Goal: Task Accomplishment & Management: Complete application form

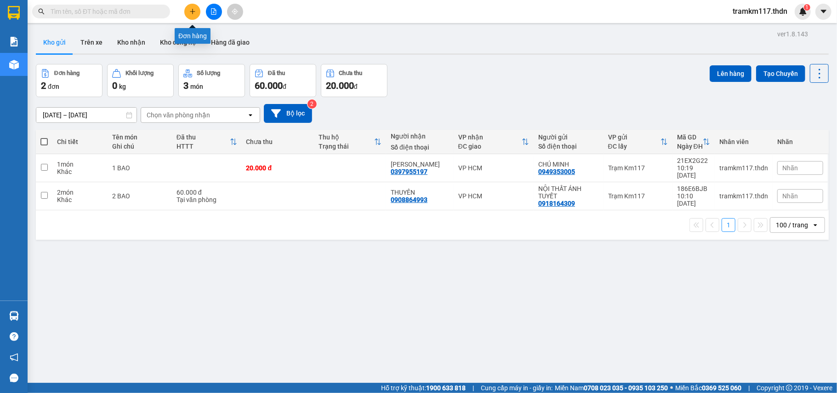
click at [193, 11] on icon "plus" at bounding box center [192, 11] width 6 height 6
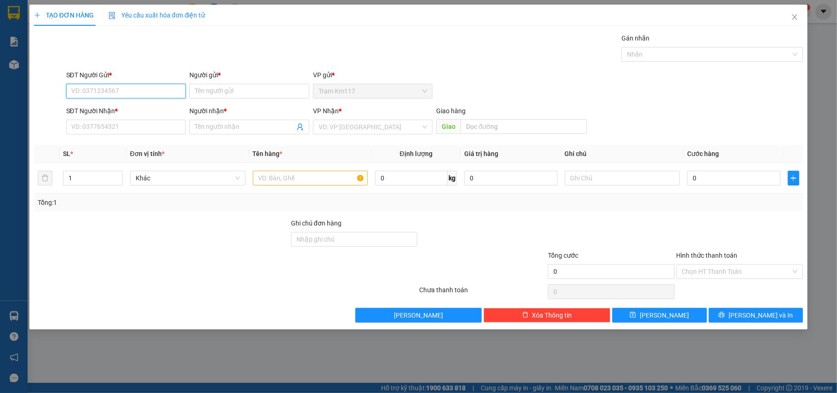
click at [155, 95] on input "SĐT Người Gửi *" at bounding box center [126, 91] width 120 height 15
click at [142, 89] on input "0343744189" at bounding box center [126, 91] width 120 height 15
type input "0343744189"
click at [221, 93] on input "Người gửi *" at bounding box center [249, 91] width 120 height 15
type input "vân sanh"
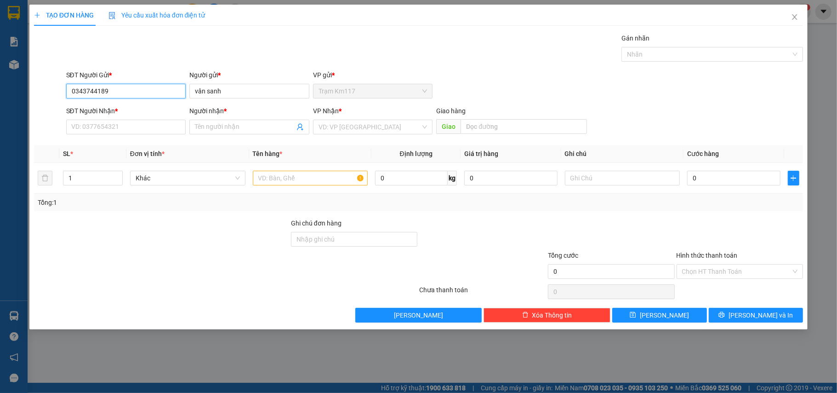
click at [137, 95] on input "0343744189" at bounding box center [126, 91] width 120 height 15
type input "0"
type input "0375666646"
click at [300, 127] on icon "user-add" at bounding box center [299, 126] width 7 height 7
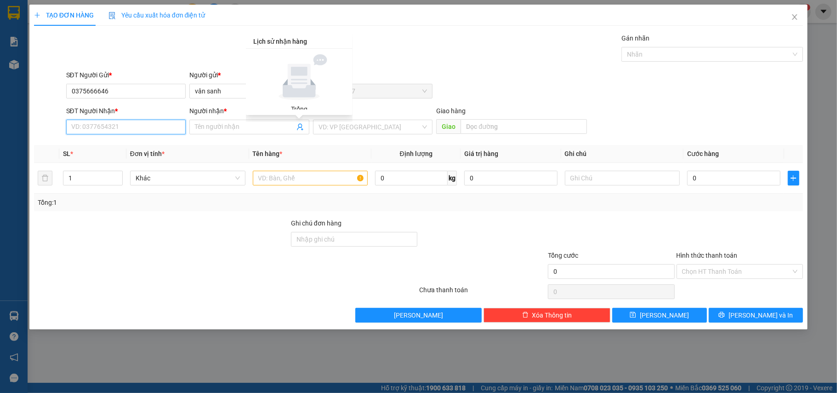
click at [137, 129] on input "SĐT Người Nhận *" at bounding box center [126, 127] width 120 height 15
type input "0989090044"
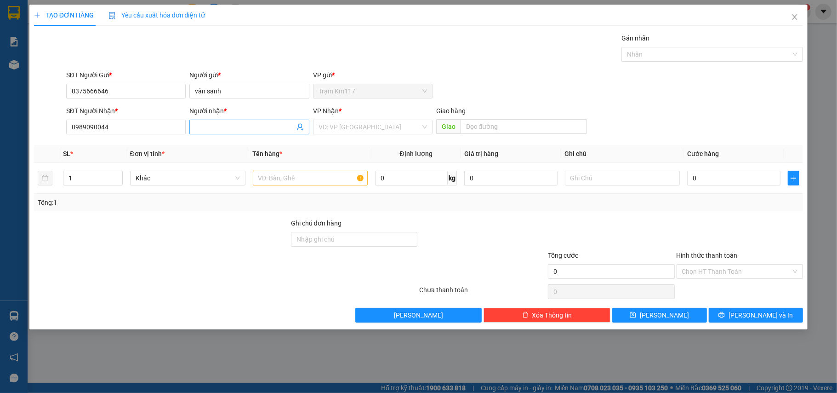
click at [236, 127] on input "Người nhận *" at bounding box center [245, 127] width 100 height 10
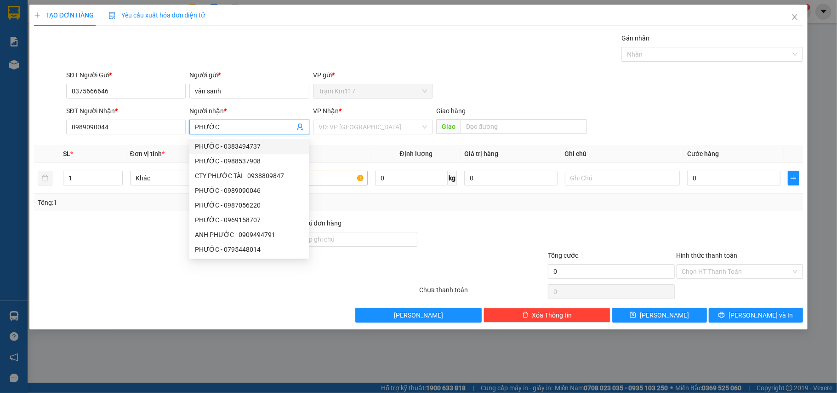
click at [242, 127] on input "PHƯỚC" at bounding box center [245, 127] width 100 height 10
type input "PHƯỚC"
click at [120, 248] on div at bounding box center [161, 234] width 257 height 32
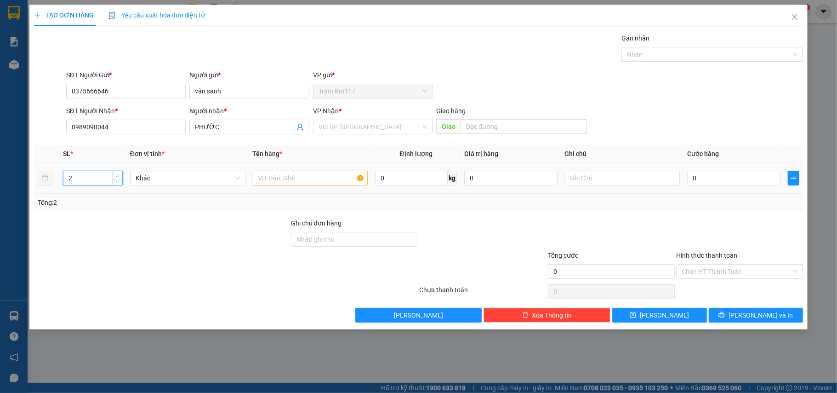
click at [117, 175] on icon "up" at bounding box center [117, 175] width 3 height 3
type input "6"
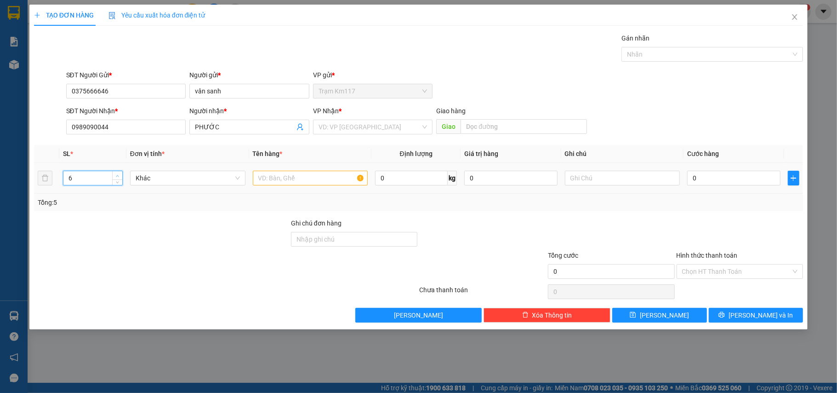
click at [117, 175] on icon "up" at bounding box center [117, 175] width 3 height 3
click at [271, 177] on input "text" at bounding box center [310, 178] width 115 height 15
type input "1T 5K"
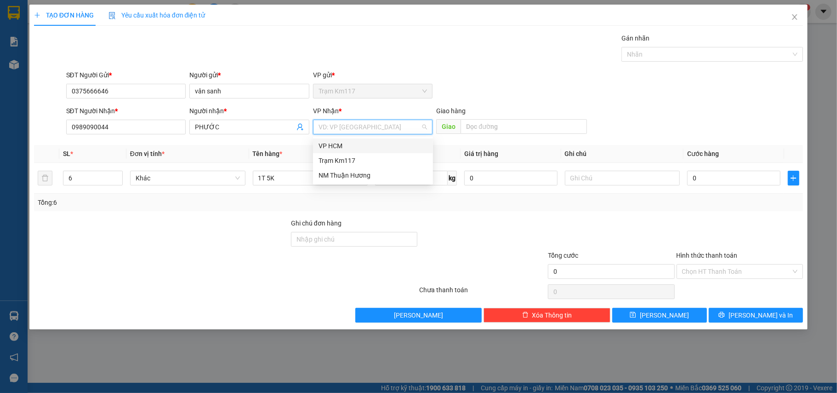
click at [355, 130] on input "search" at bounding box center [370, 127] width 103 height 14
click at [329, 142] on div "VP HCM" at bounding box center [373, 146] width 109 height 10
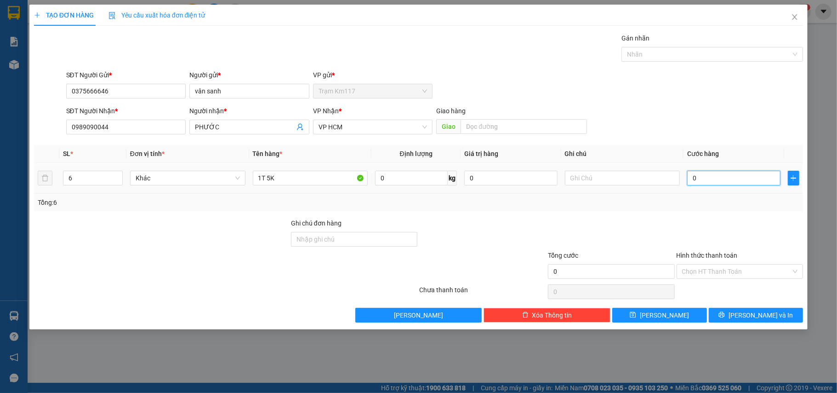
click at [709, 178] on input "0" at bounding box center [733, 178] width 93 height 15
type input "1"
type input "10"
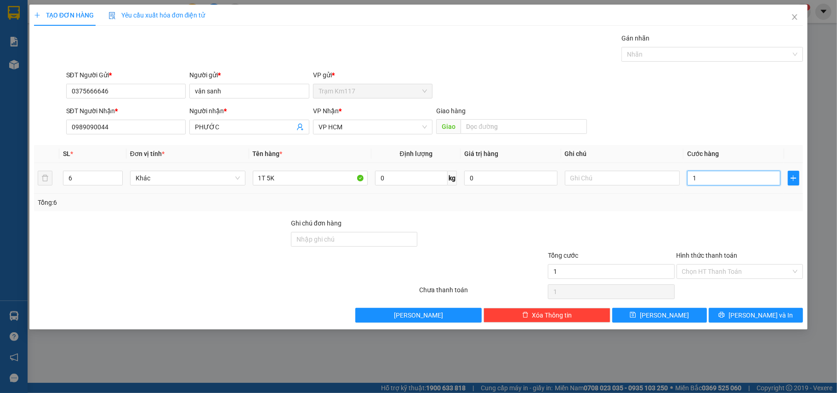
type input "10"
type input "1"
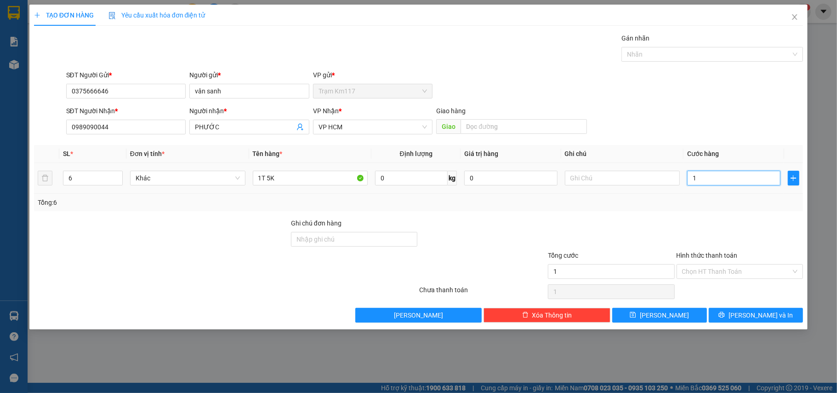
type input "12"
type input "120"
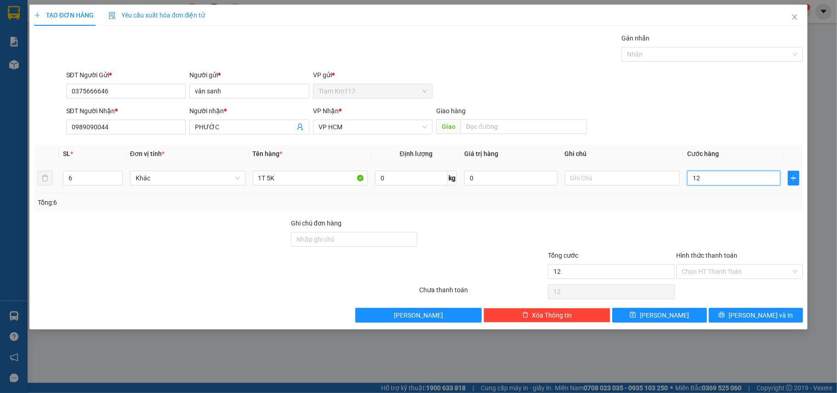
type input "120"
type input "1.200"
type input "12.000"
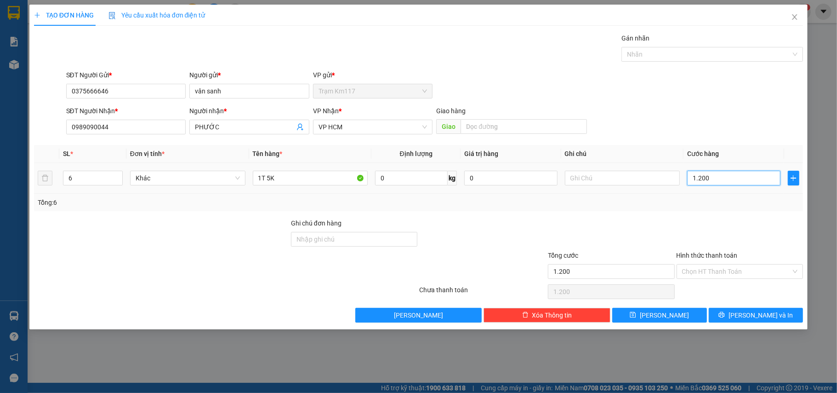
type input "12.000"
type input "120.000"
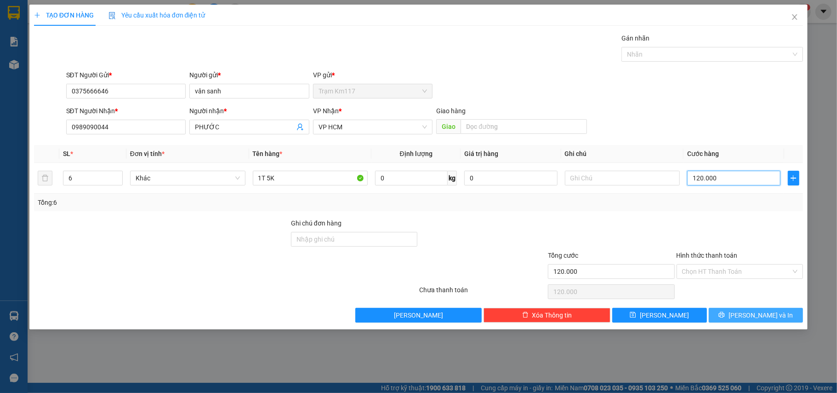
type input "120.000"
click at [746, 315] on button "[PERSON_NAME] và In" at bounding box center [756, 315] width 95 height 15
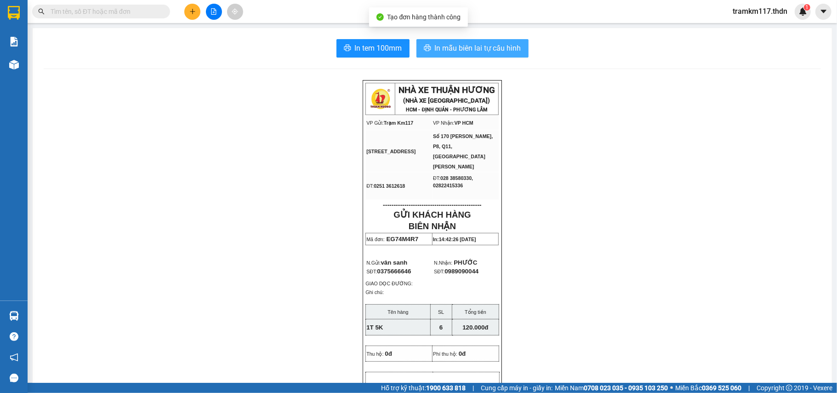
click at [445, 45] on span "In mẫu biên lai tự cấu hình" at bounding box center [478, 47] width 86 height 11
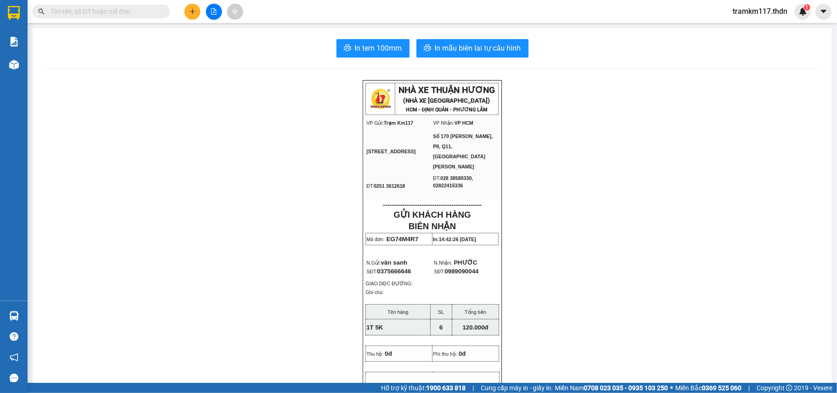
click at [140, 13] on input "text" at bounding box center [105, 11] width 108 height 10
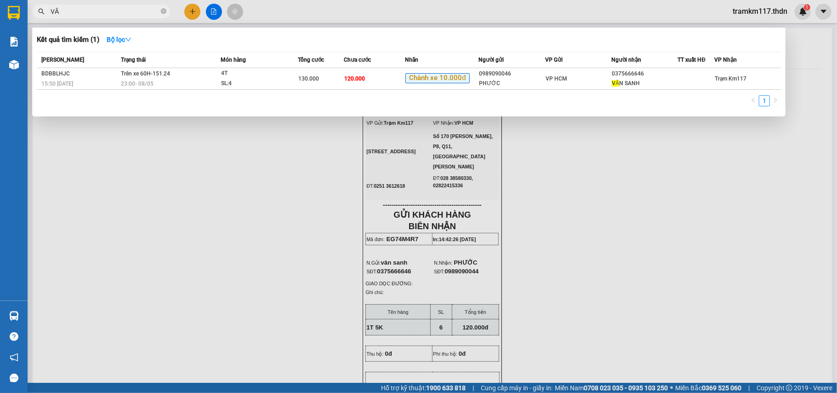
type input "V"
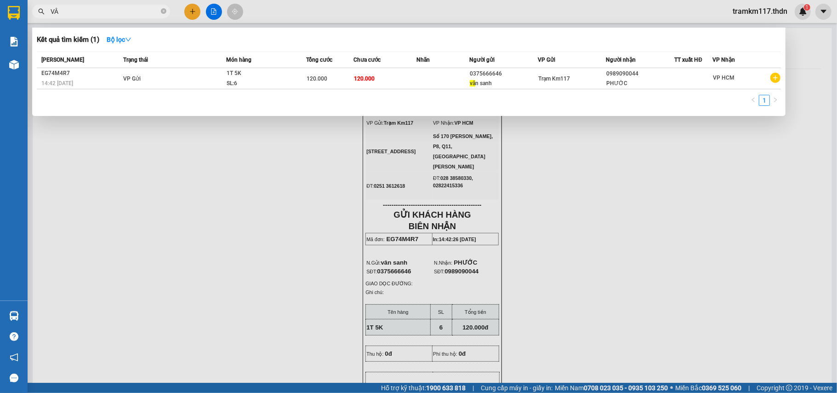
type input "V"
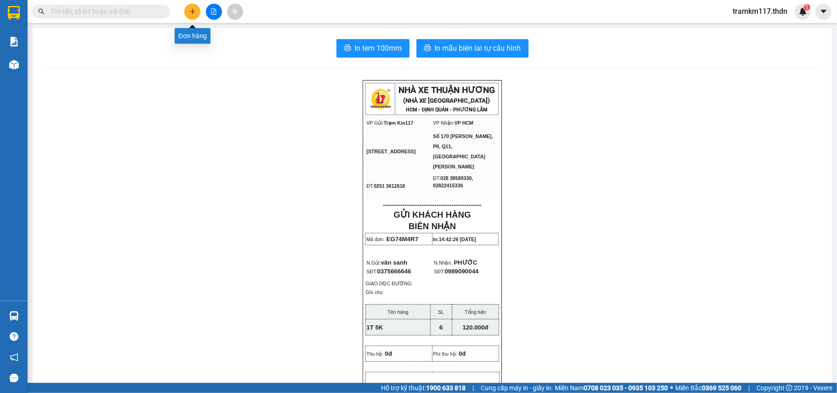
click at [190, 10] on icon "plus" at bounding box center [192, 11] width 6 height 6
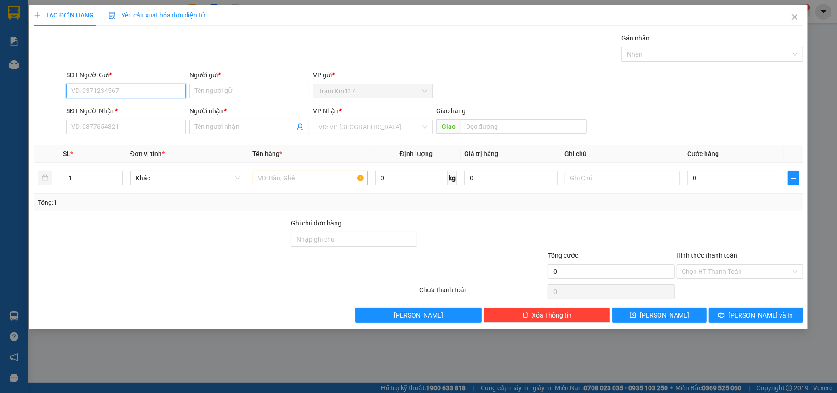
click at [154, 93] on input "SĐT Người Gửi *" at bounding box center [126, 91] width 120 height 15
type input "0933894866"
click at [214, 96] on input "Người gửi *" at bounding box center [249, 91] width 120 height 15
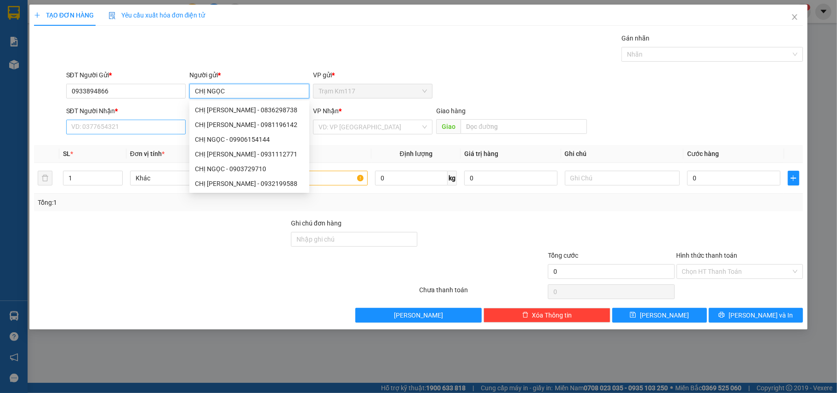
type input "CHỊ NGỌC"
click at [133, 125] on input "SĐT Người Nhận *" at bounding box center [126, 127] width 120 height 15
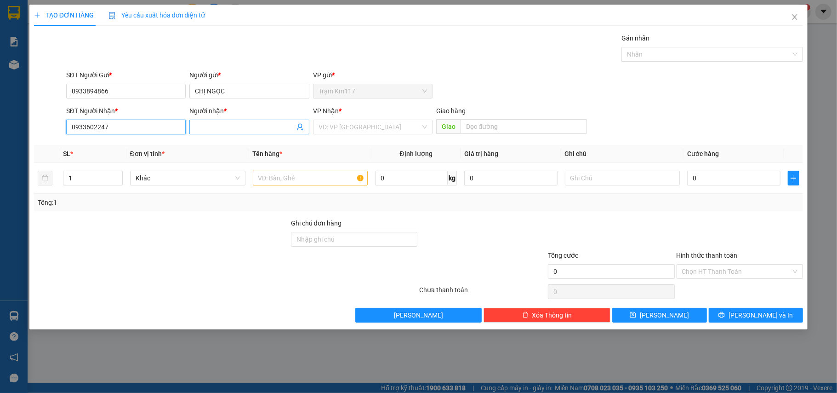
type input "0933602247"
click at [230, 128] on input "Người nhận *" at bounding box center [245, 127] width 100 height 10
type input "NHÃ Ý"
click at [278, 182] on input "text" at bounding box center [310, 178] width 115 height 15
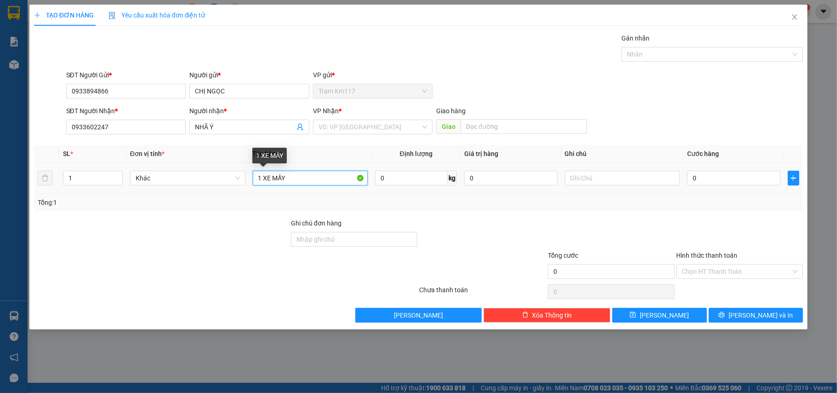
click at [299, 179] on input "1 XE MẤY" at bounding box center [310, 178] width 115 height 15
type input "1 XE MẤY + KHÓA XE"
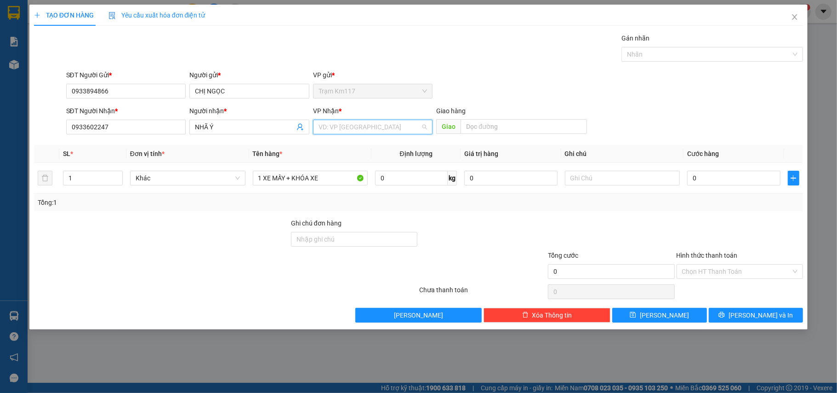
click at [358, 123] on input "search" at bounding box center [370, 127] width 103 height 14
click at [336, 144] on div "VP HCM" at bounding box center [373, 146] width 109 height 10
click at [719, 179] on input "0" at bounding box center [733, 178] width 93 height 15
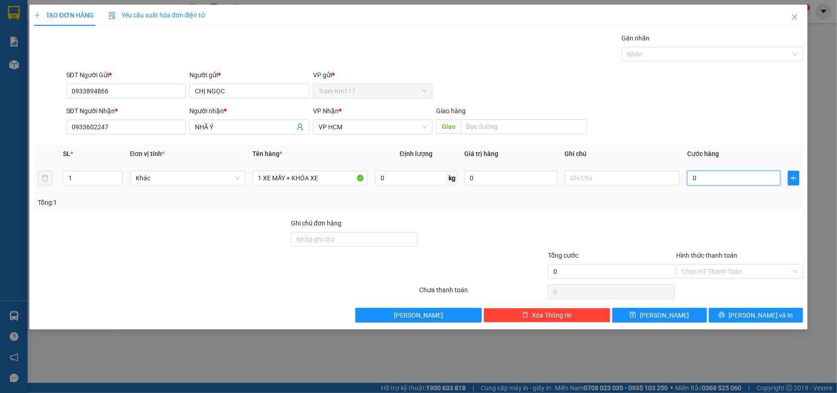
type input "2"
type input "25"
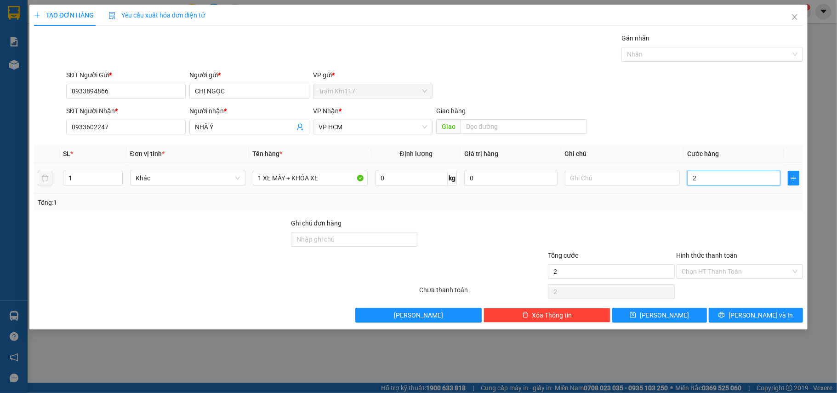
type input "25"
type input "250"
type input "2.500"
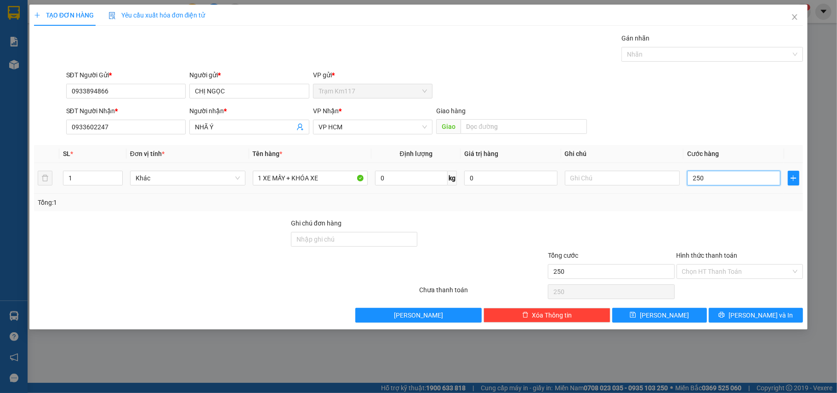
type input "2.500"
type input "25.000"
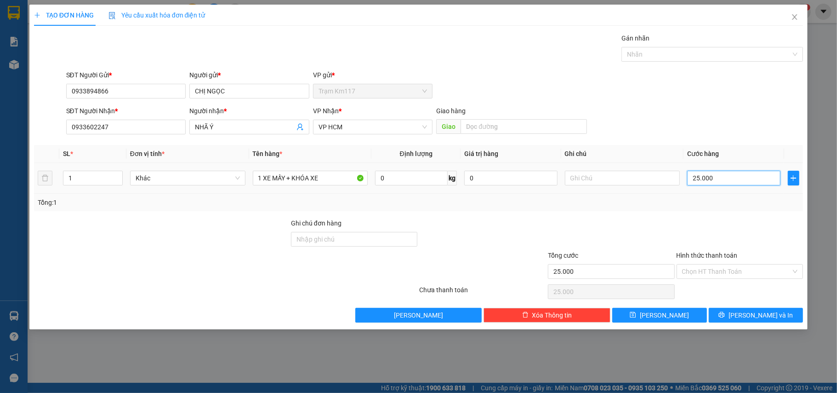
type input "250.000"
click at [715, 273] on input "Hình thức thanh toán" at bounding box center [736, 271] width 109 height 14
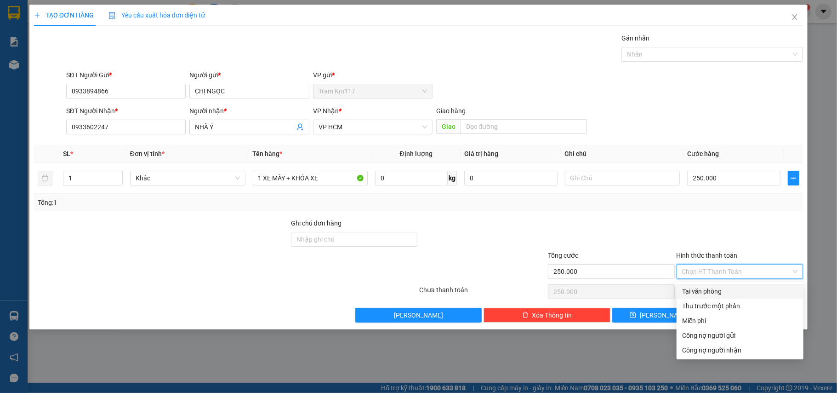
click at [708, 292] on div "Tại văn phòng" at bounding box center [740, 291] width 116 height 10
type input "0"
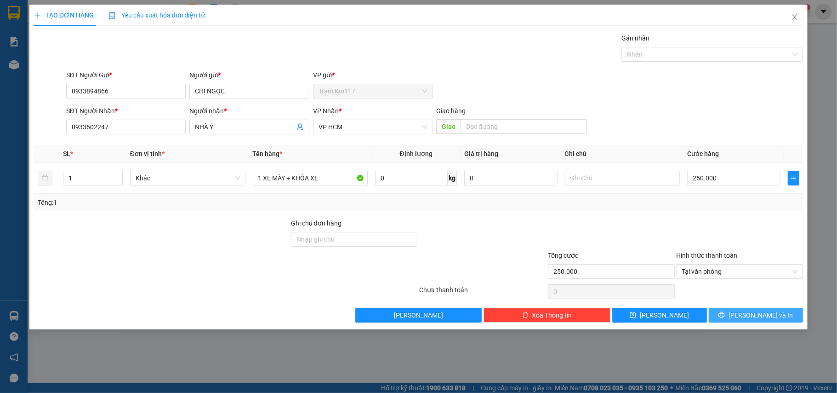
click at [725, 315] on icon "printer" at bounding box center [721, 314] width 6 height 6
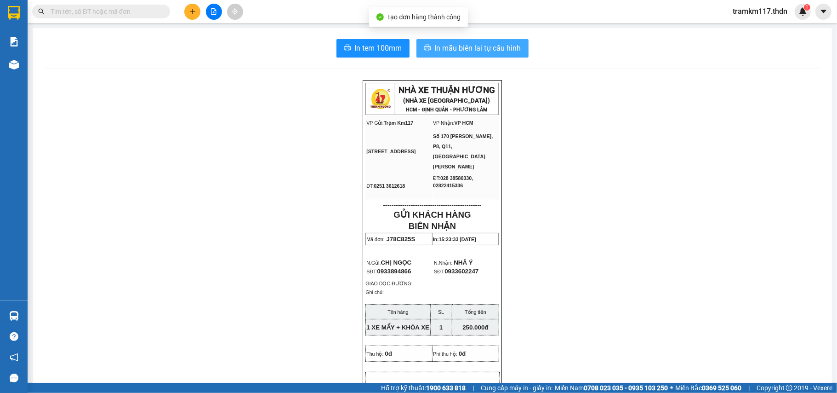
click at [466, 46] on span "In mẫu biên lai tự cấu hình" at bounding box center [478, 47] width 86 height 11
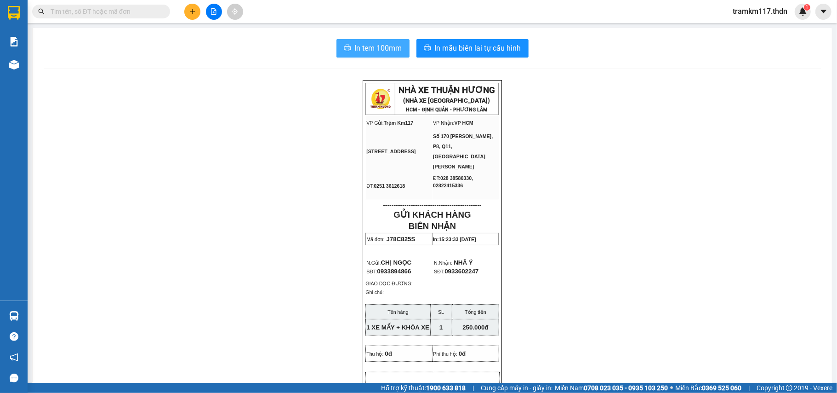
click at [369, 48] on span "In tem 100mm" at bounding box center [378, 47] width 47 height 11
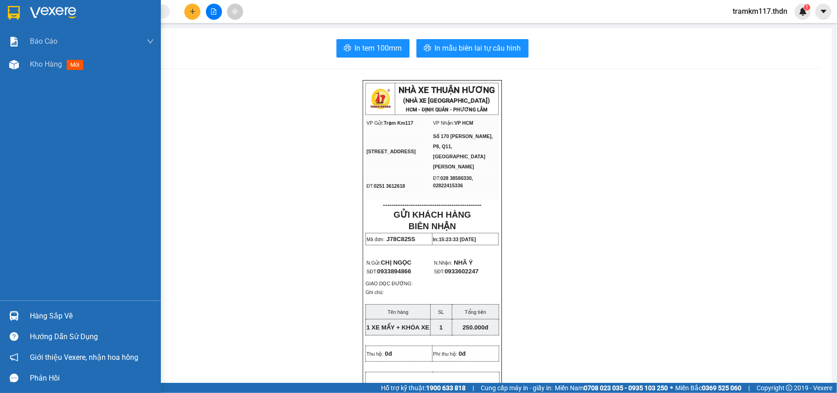
click at [10, 11] on img at bounding box center [14, 13] width 12 height 14
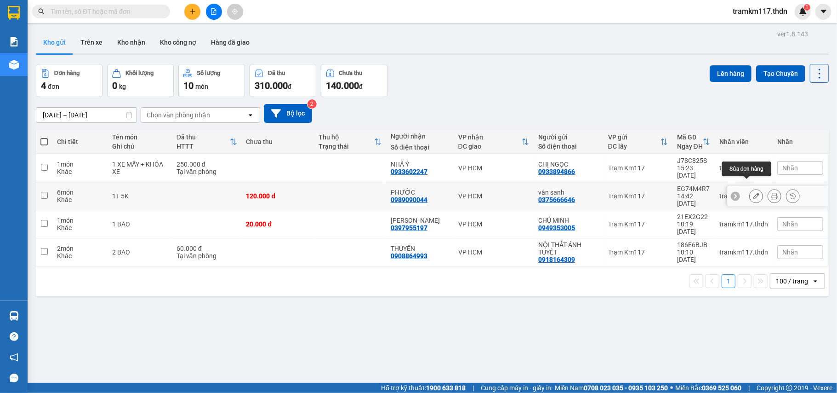
click at [753, 193] on icon at bounding box center [756, 196] width 6 height 6
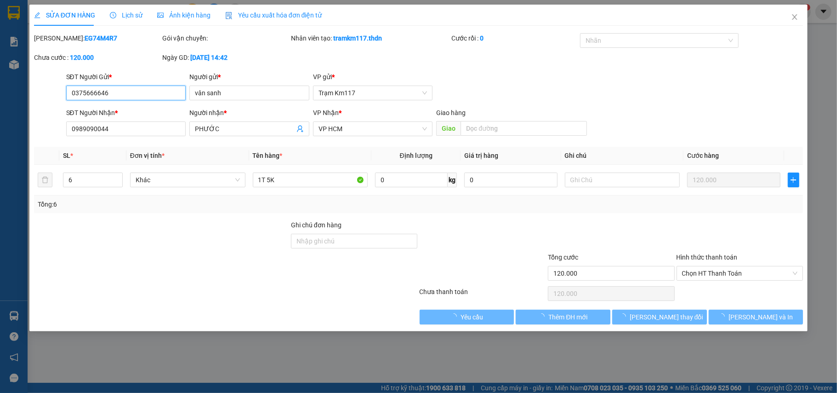
type input "0375666646"
type input "vân sanh"
type input "0989090044"
type input "PHƯỚC"
type input "120.000"
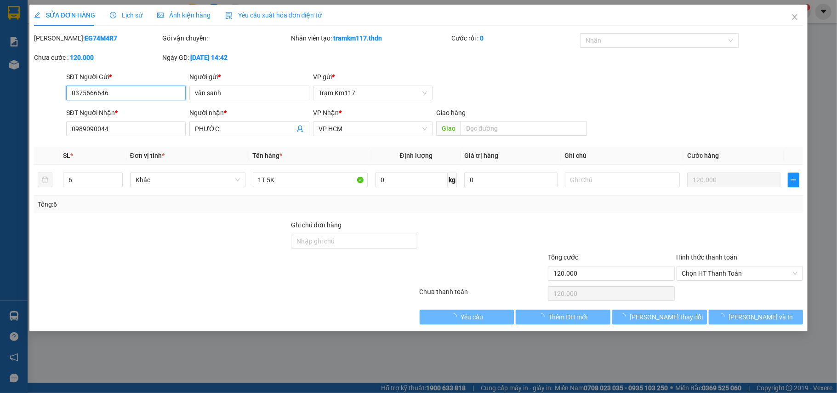
type input "120.000"
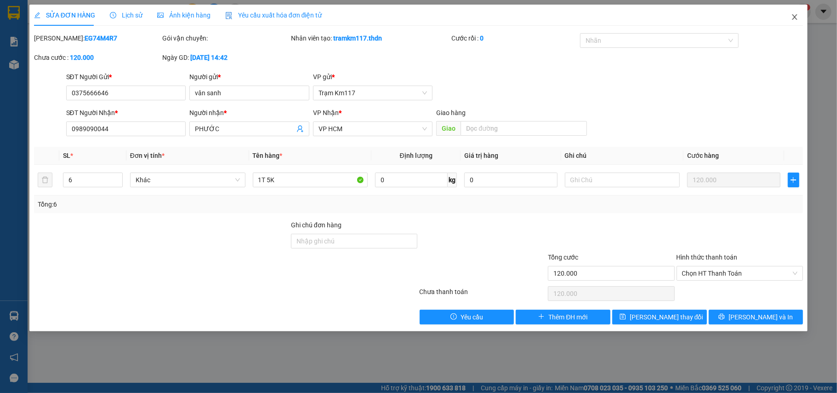
click at [795, 17] on icon "close" at bounding box center [794, 16] width 7 height 7
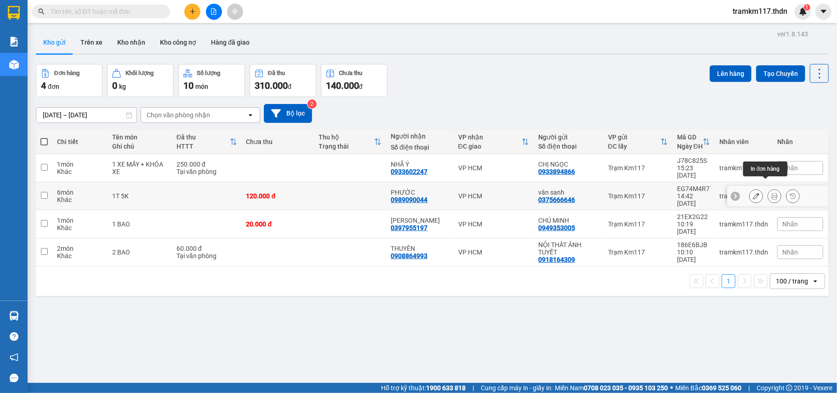
click at [771, 193] on icon at bounding box center [774, 196] width 6 height 6
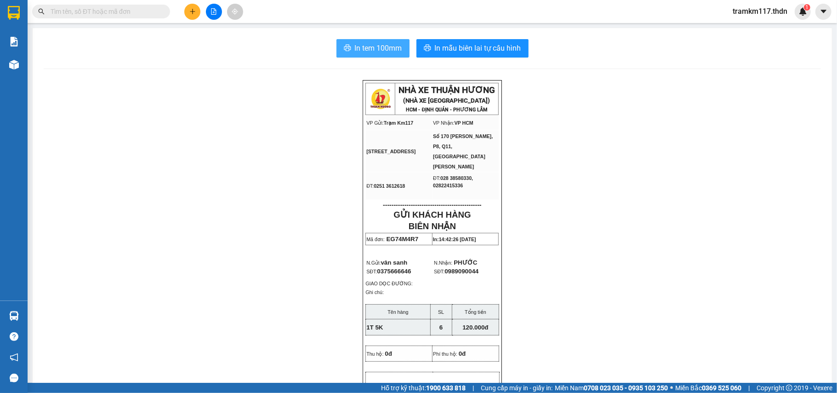
click at [373, 47] on span "In tem 100mm" at bounding box center [378, 47] width 47 height 11
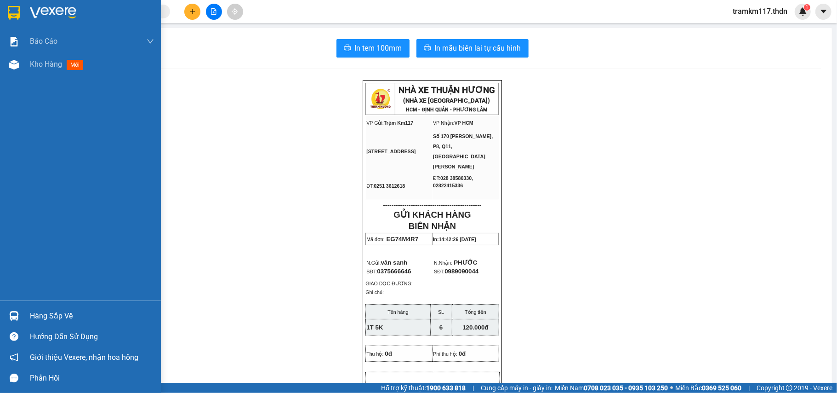
click at [13, 11] on img at bounding box center [14, 13] width 12 height 14
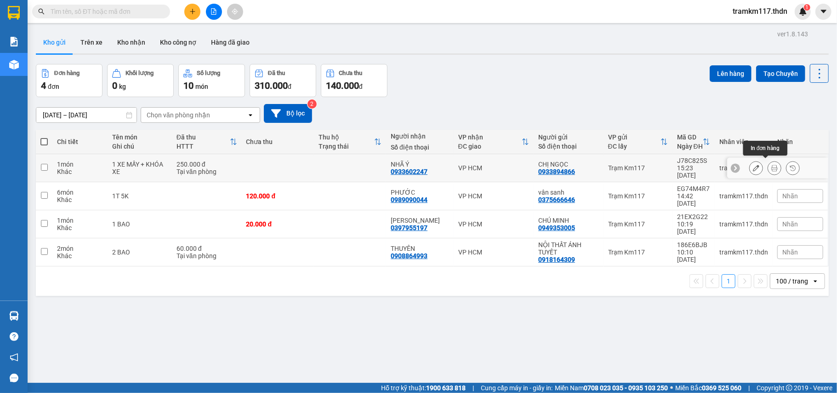
click at [771, 165] on icon at bounding box center [774, 168] width 6 height 6
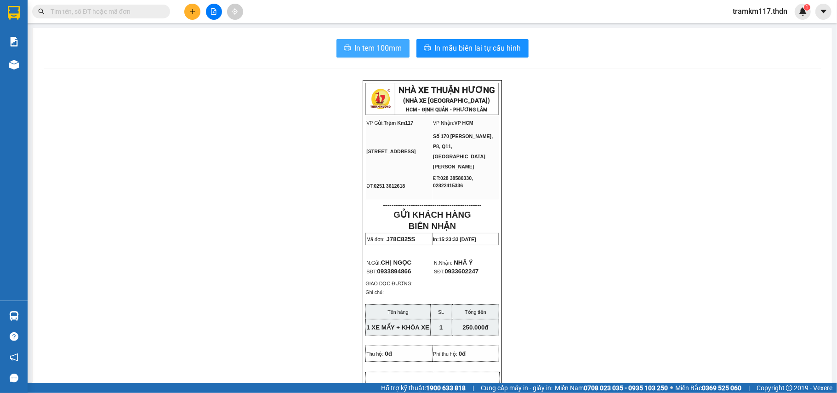
click at [370, 46] on span "In tem 100mm" at bounding box center [378, 47] width 47 height 11
